Goal: Information Seeking & Learning: Learn about a topic

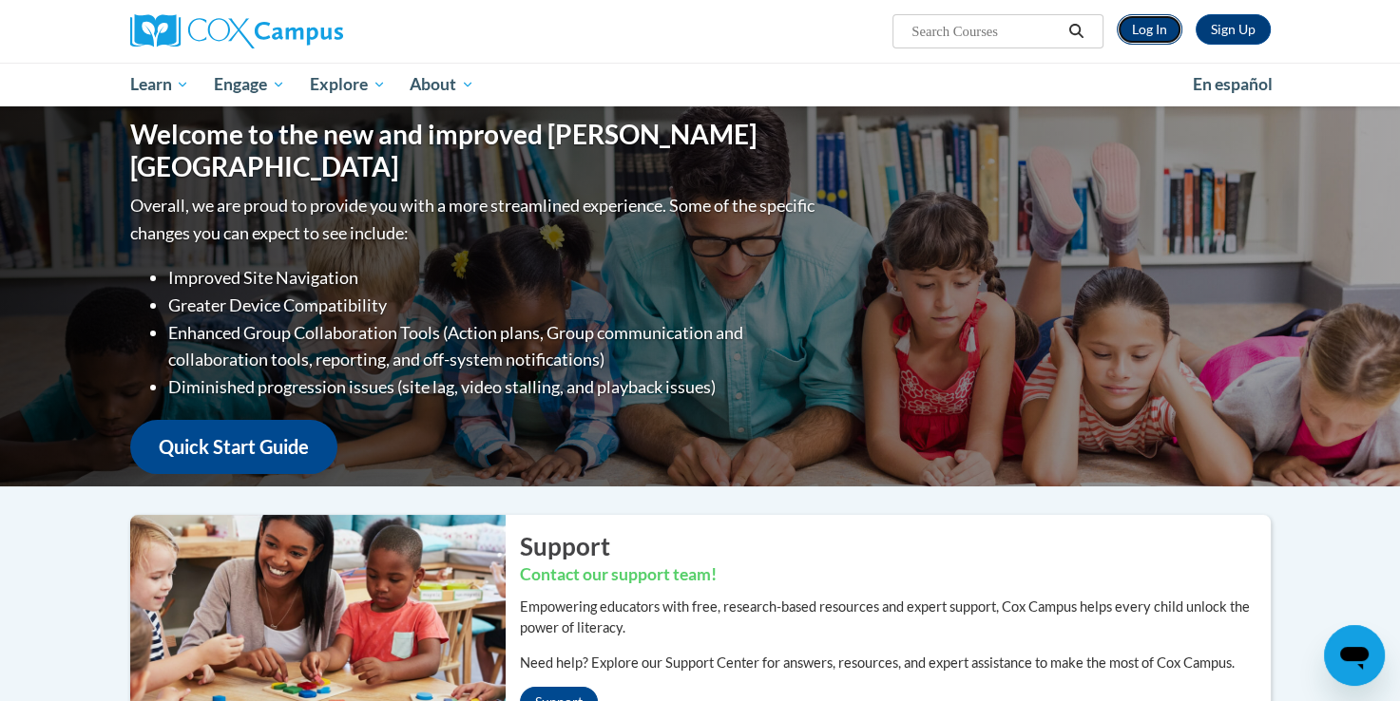
click at [1128, 31] on link "Log In" at bounding box center [1150, 29] width 66 height 30
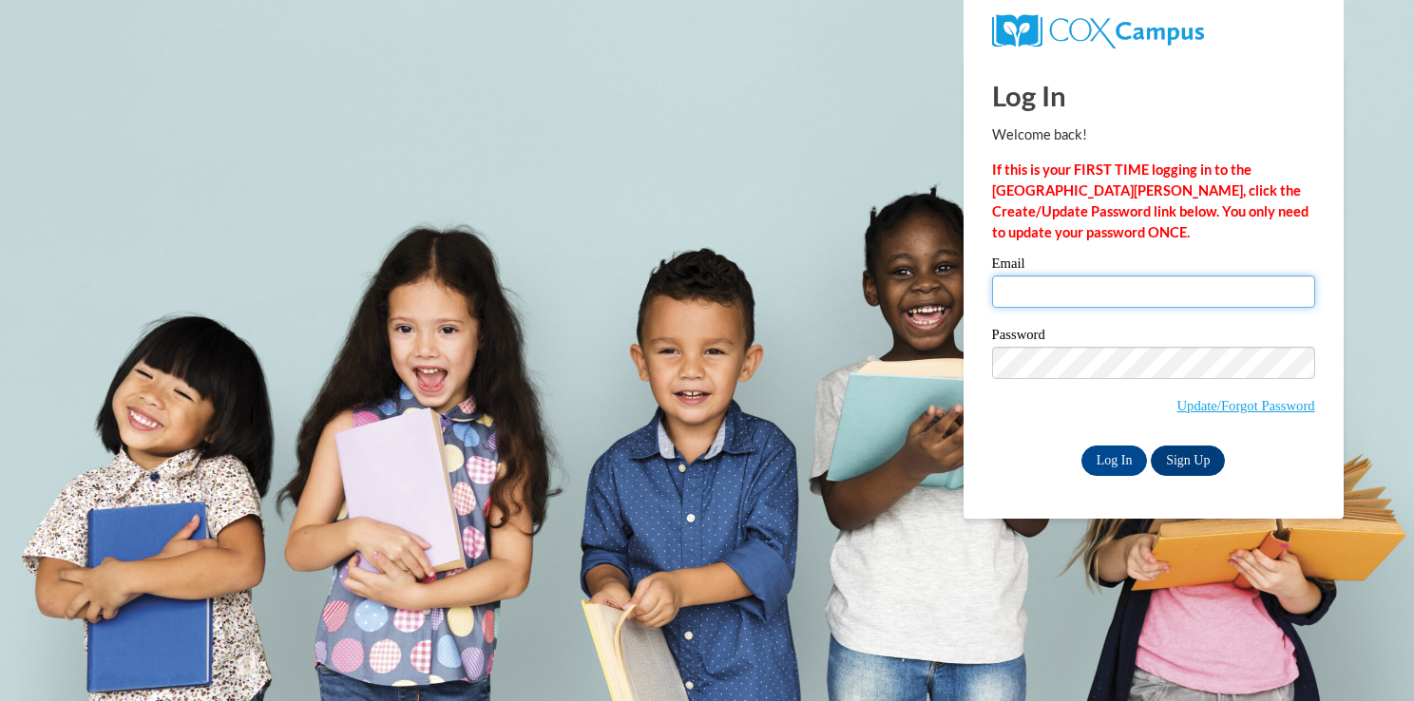
click at [1204, 296] on input "Email" at bounding box center [1153, 292] width 323 height 32
type input "[EMAIL_ADDRESS][DOMAIN_NAME]"
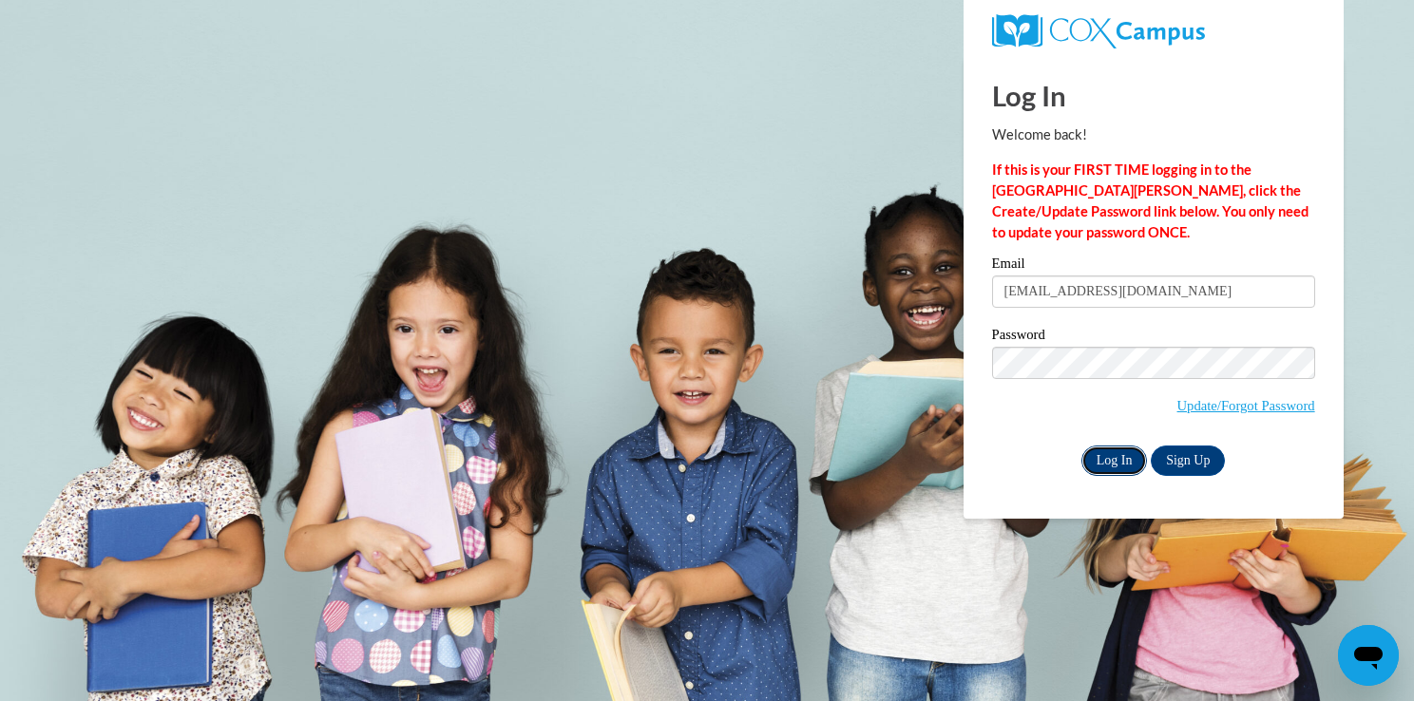
click at [1127, 451] on input "Log In" at bounding box center [1115, 461] width 67 height 30
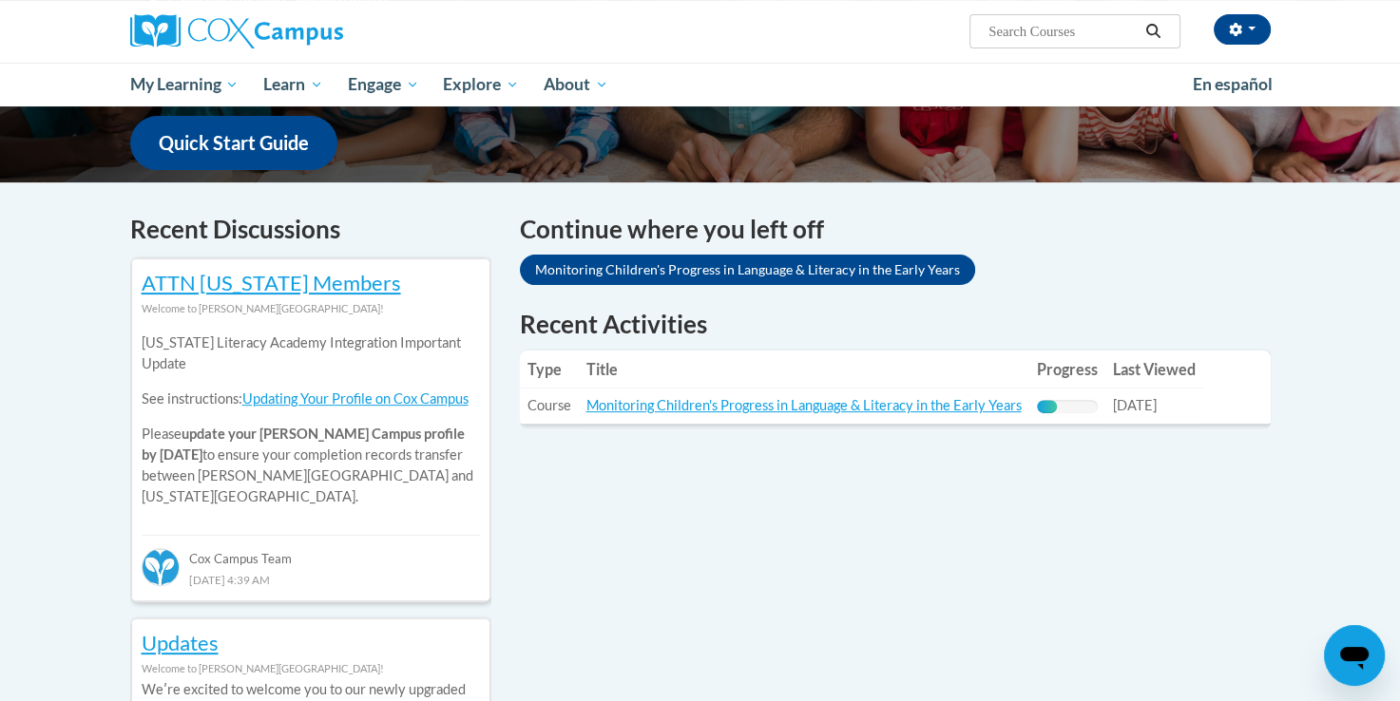
scroll to position [490, 0]
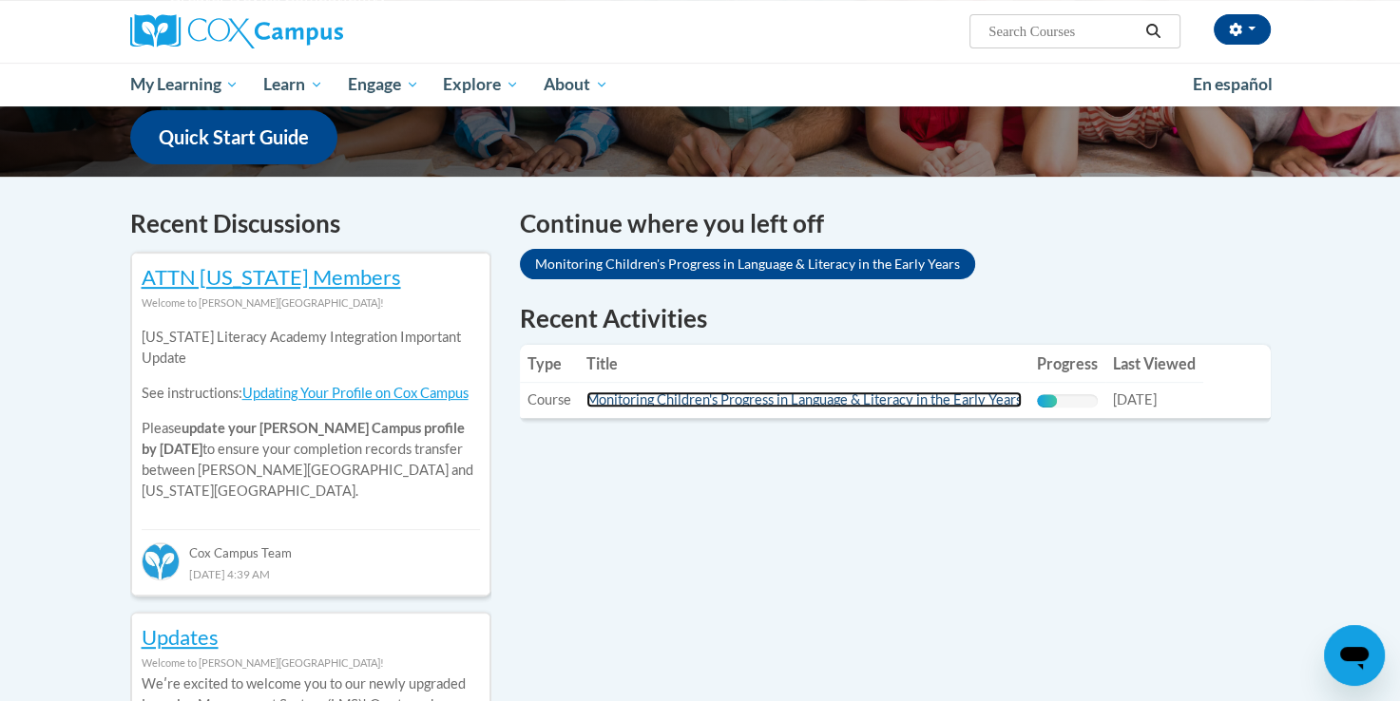
click at [904, 398] on link "Monitoring Children's Progress in Language & Literacy in the Early Years" at bounding box center [803, 400] width 435 height 16
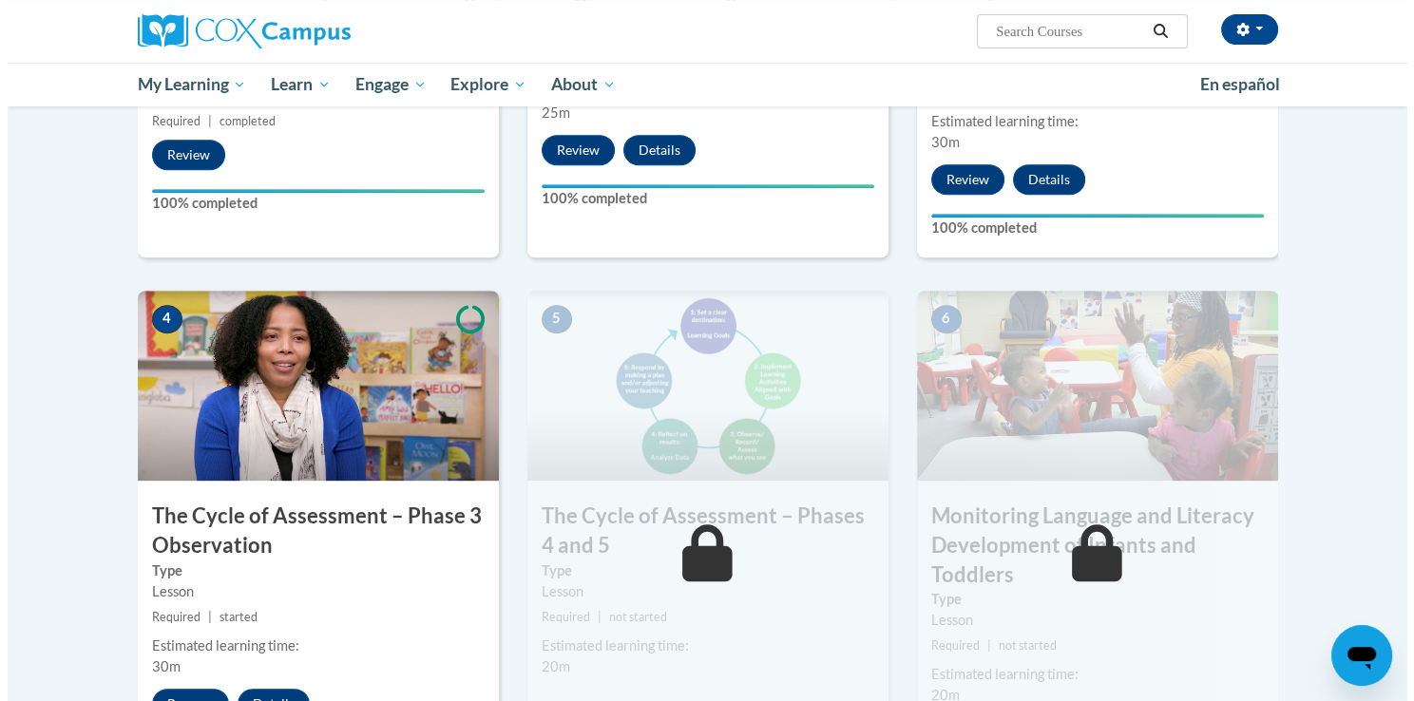
scroll to position [836, 0]
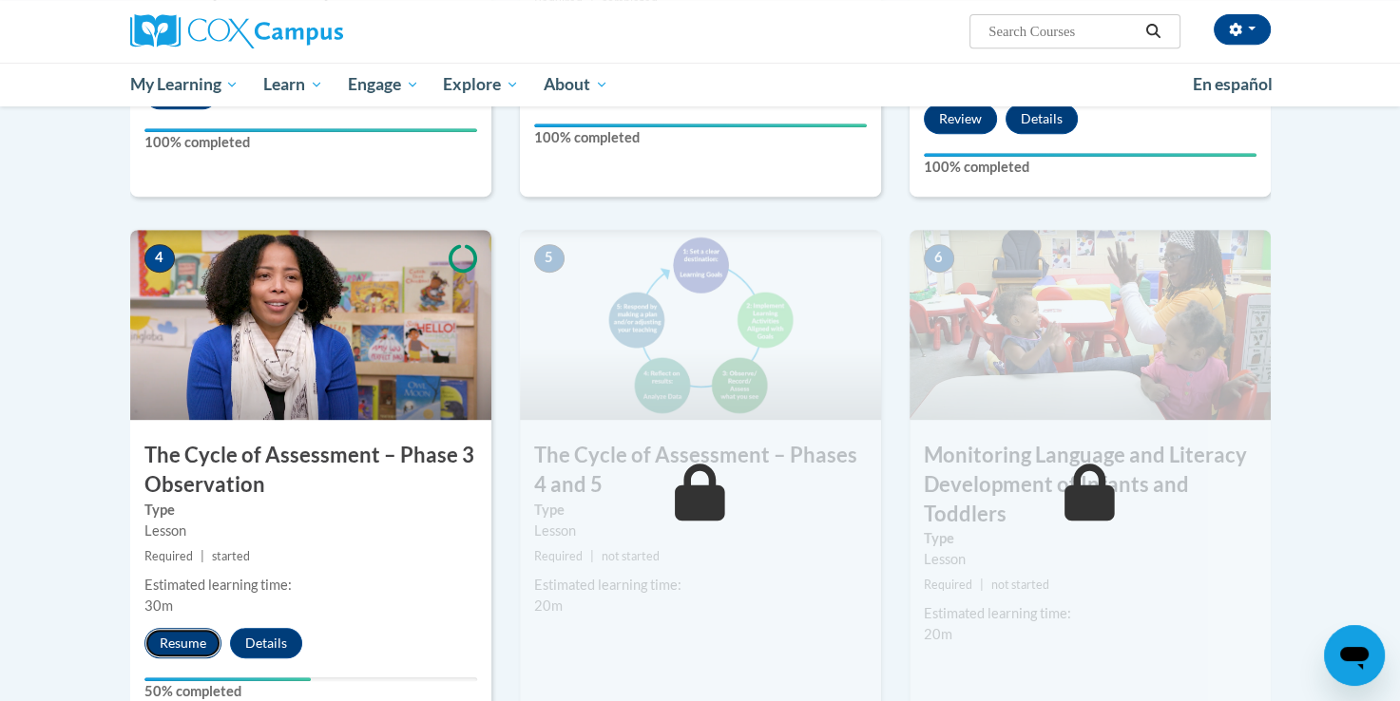
click at [196, 655] on button "Resume" at bounding box center [182, 643] width 77 height 30
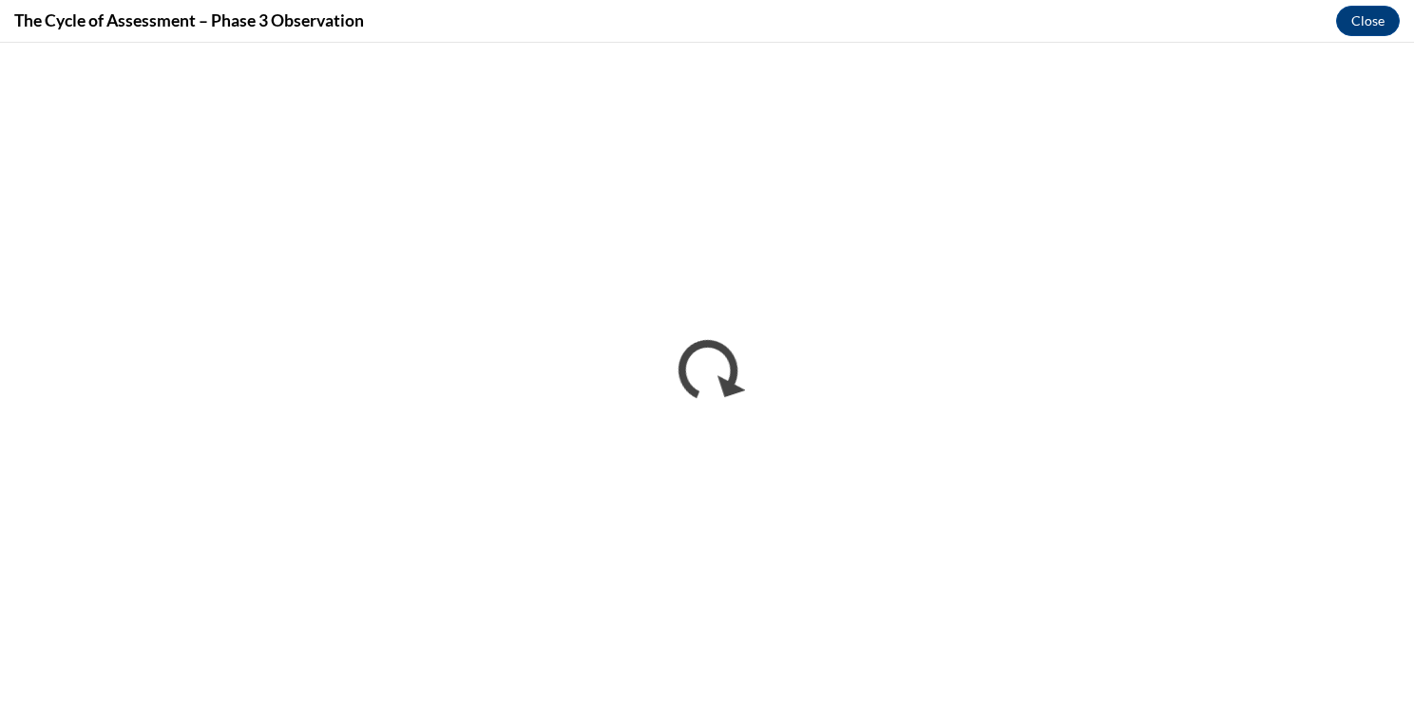
scroll to position [0, 0]
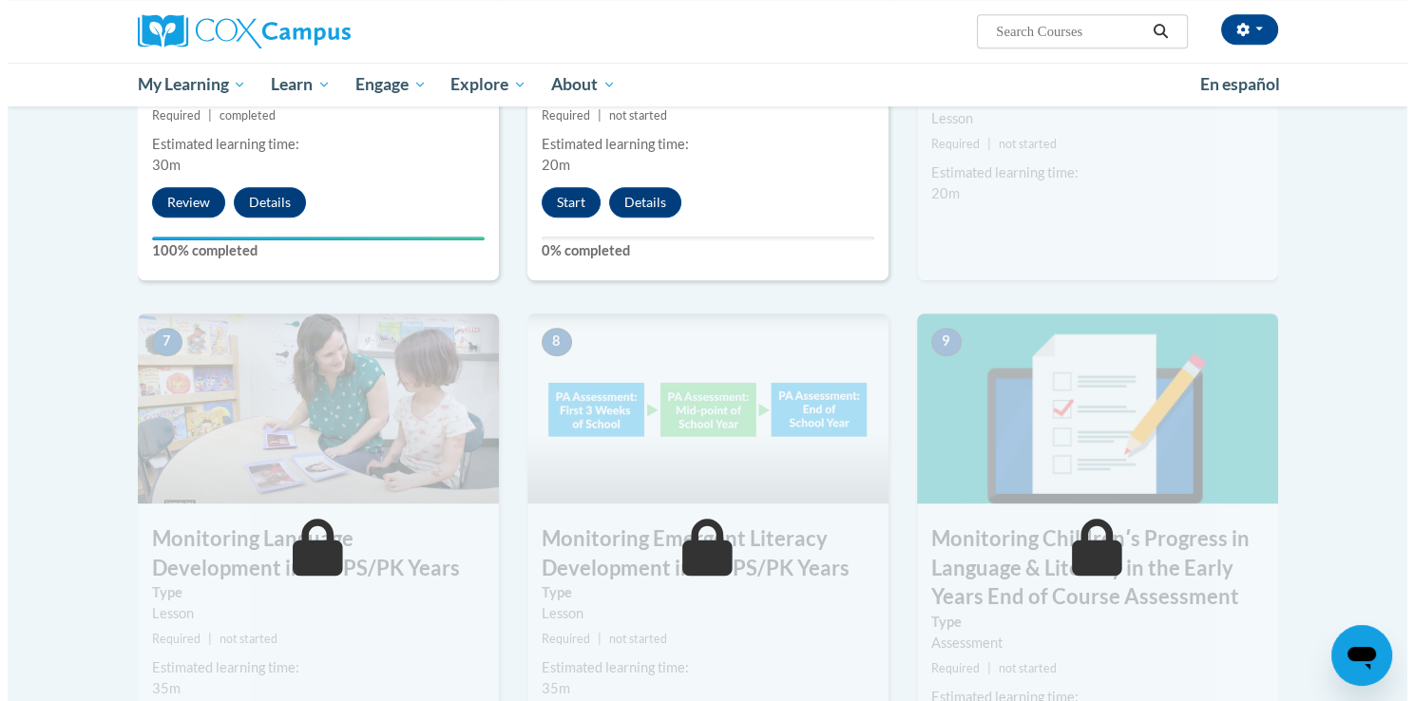
scroll to position [1289, 0]
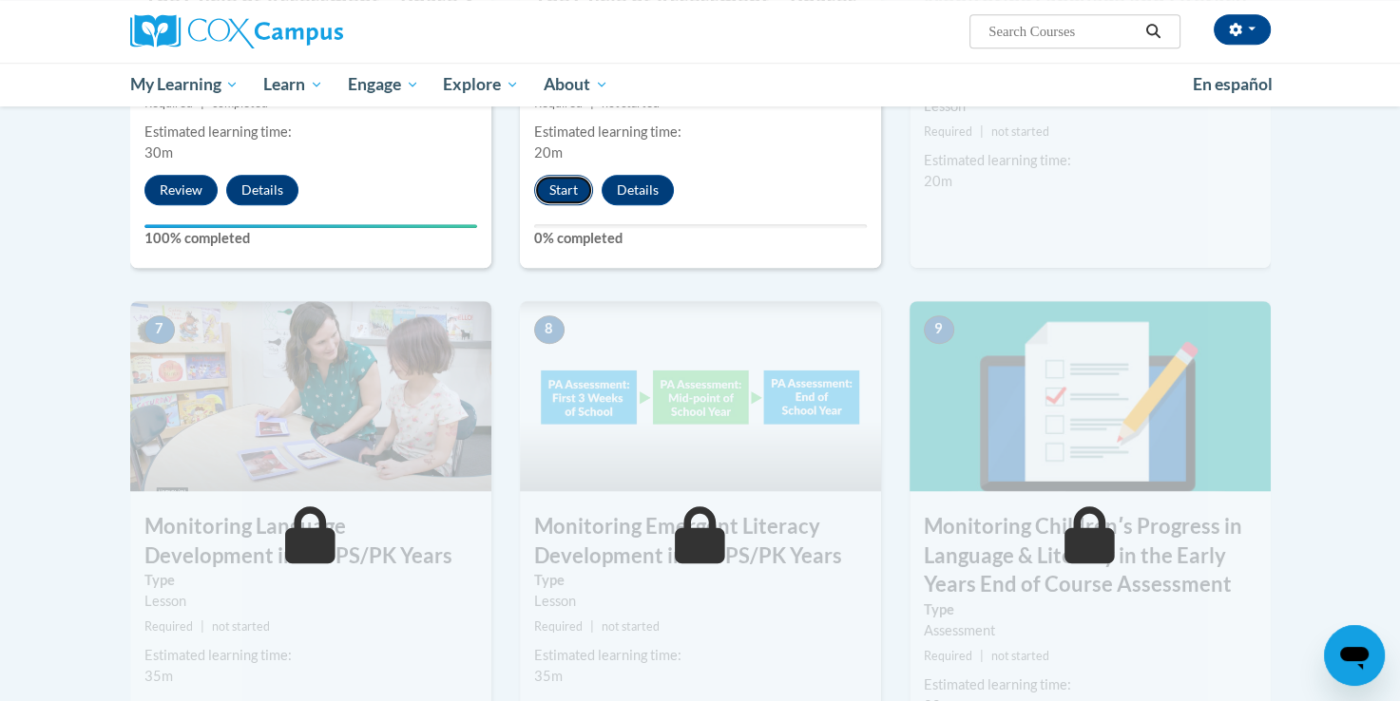
click at [570, 199] on button "Start" at bounding box center [563, 190] width 59 height 30
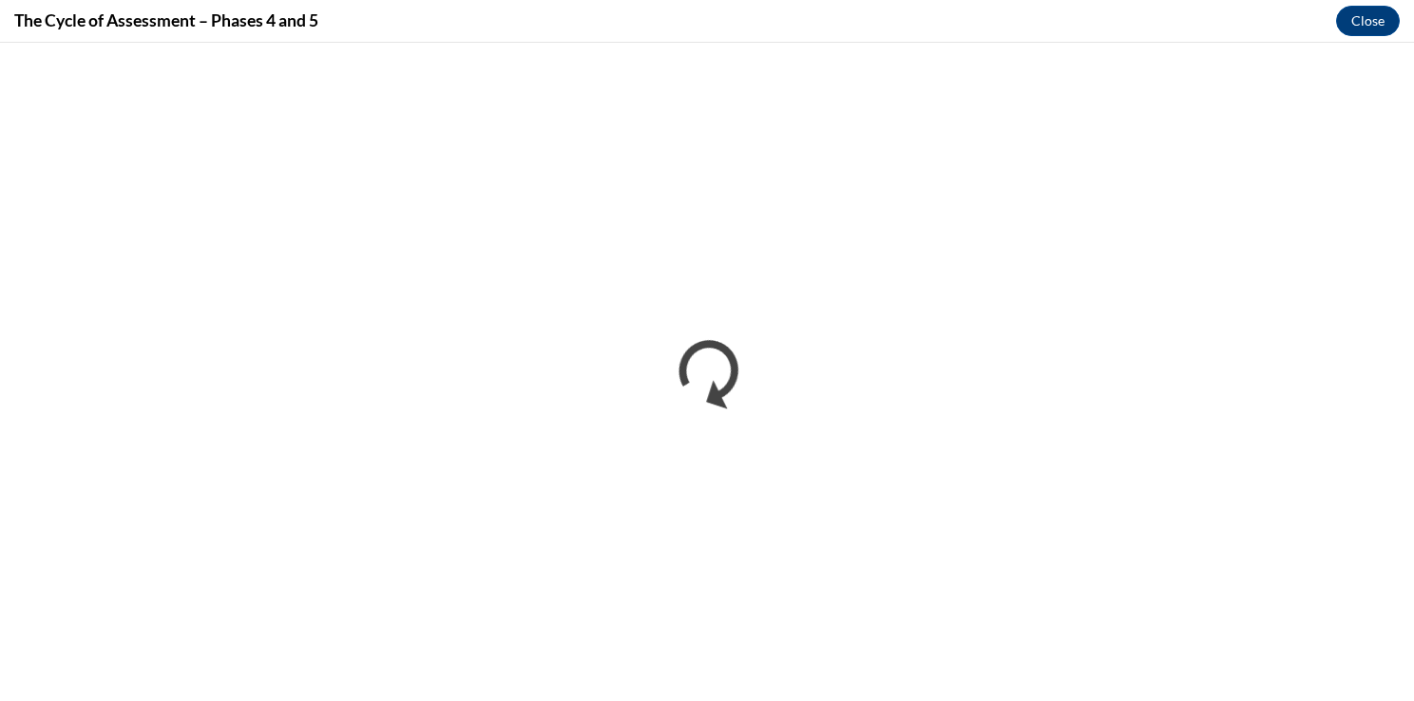
scroll to position [0, 0]
